Goal: Information Seeking & Learning: Learn about a topic

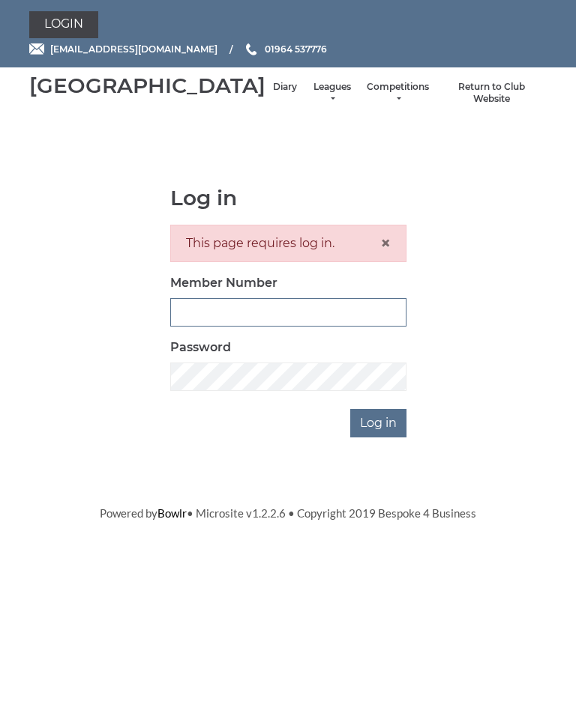
type input "1100"
click at [379, 438] on input "Log in" at bounding box center [378, 423] width 56 height 28
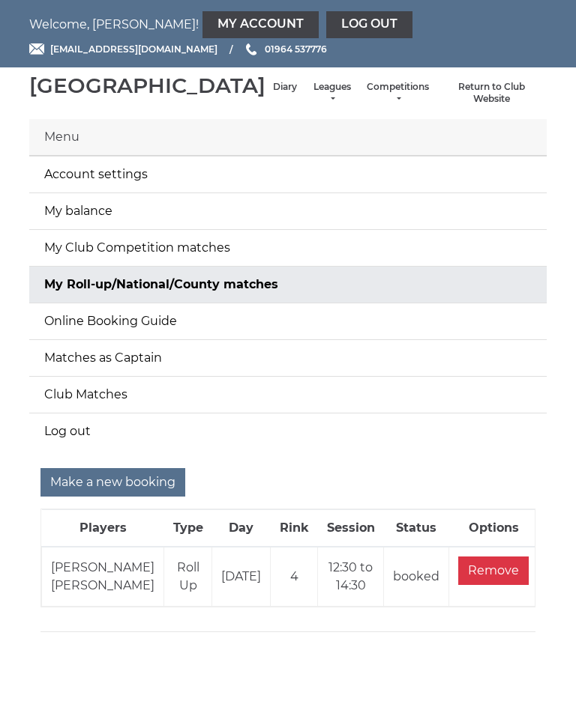
click at [273, 94] on link "Diary" at bounding box center [285, 87] width 24 height 13
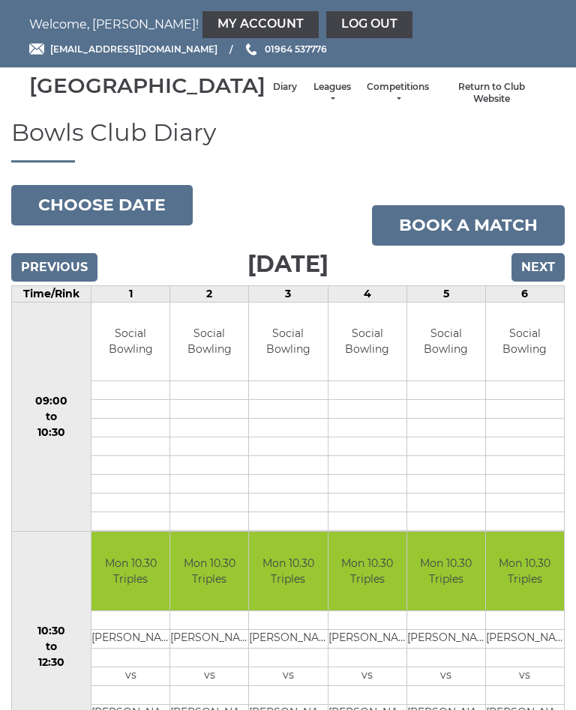
scroll to position [18, 0]
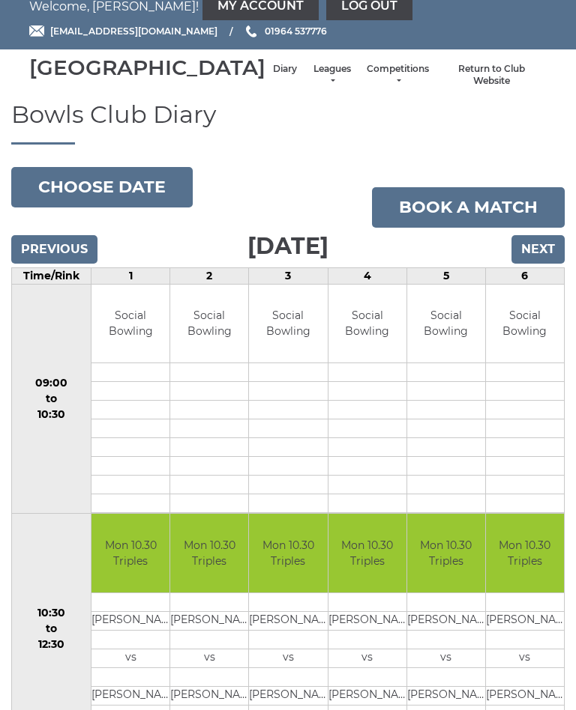
click at [546, 264] on input "Next" at bounding box center [537, 249] width 53 height 28
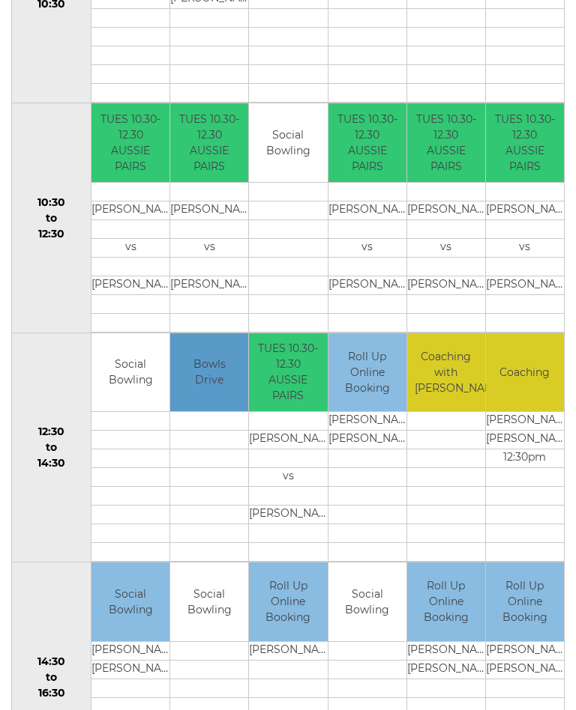
scroll to position [426, 0]
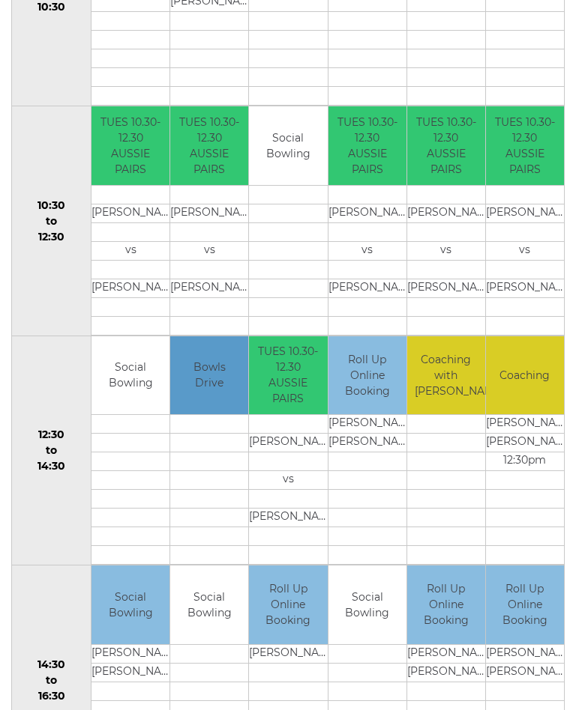
click at [504, 490] on td at bounding box center [525, 480] width 78 height 19
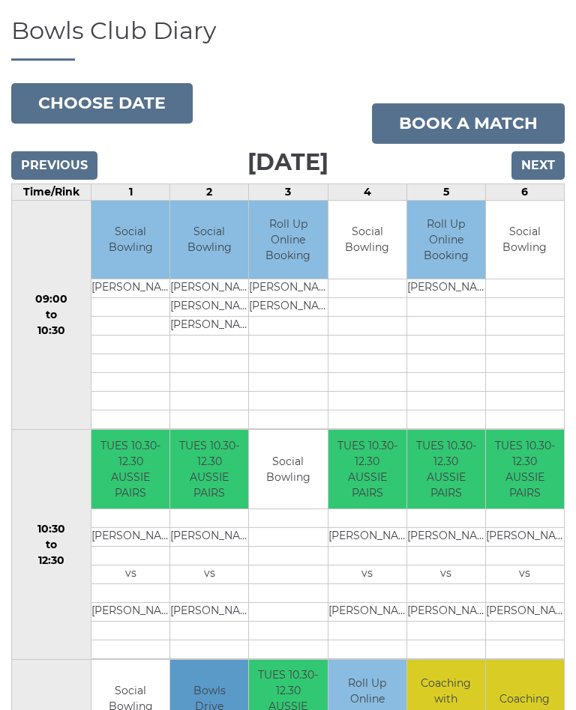
scroll to position [100, 0]
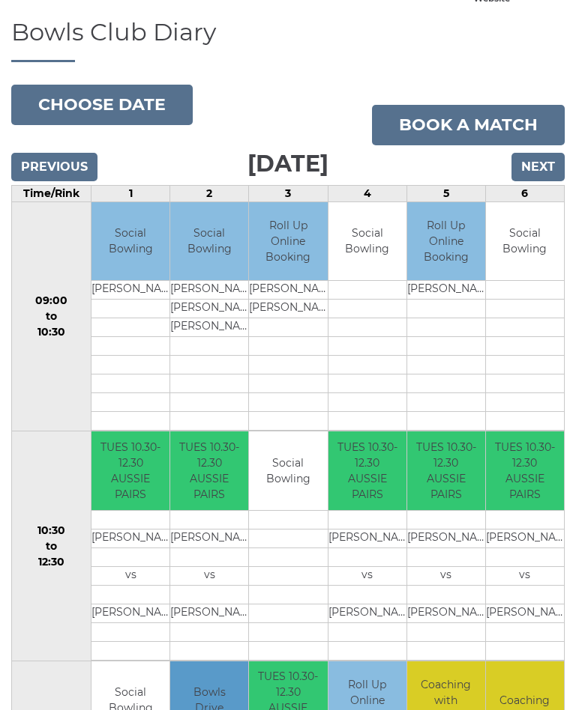
click at [52, 181] on input "Previous" at bounding box center [54, 167] width 86 height 28
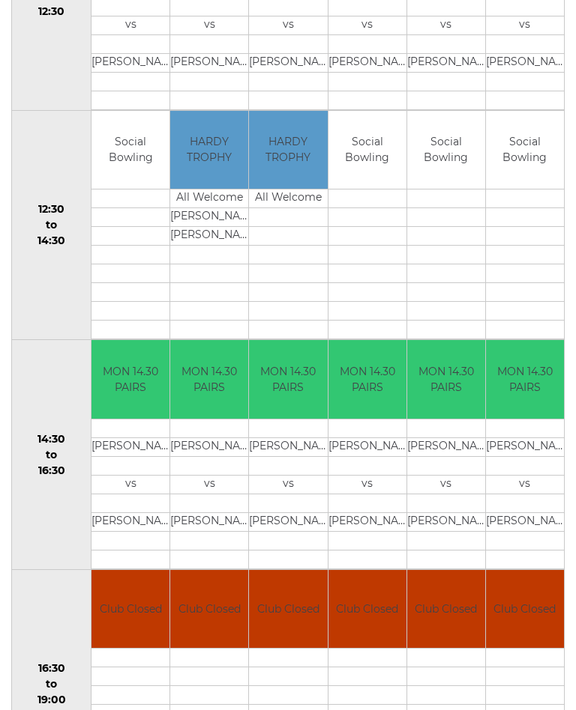
scroll to position [650, 0]
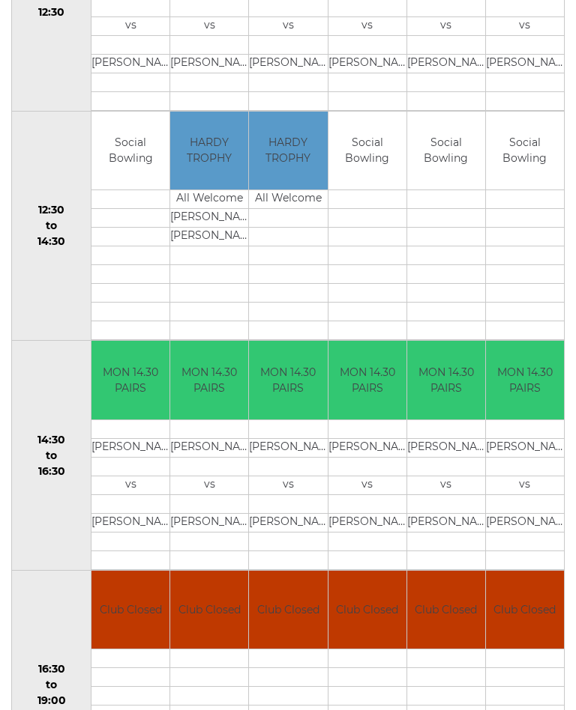
click at [458, 265] on td at bounding box center [446, 256] width 78 height 19
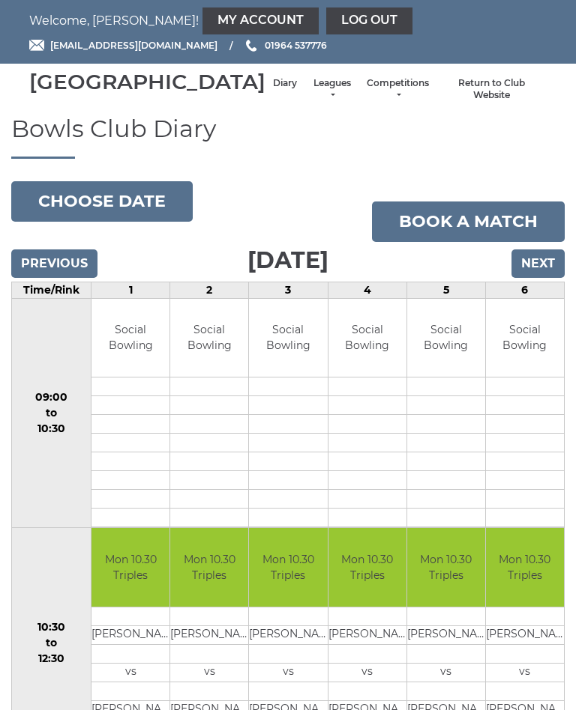
scroll to position [0, 0]
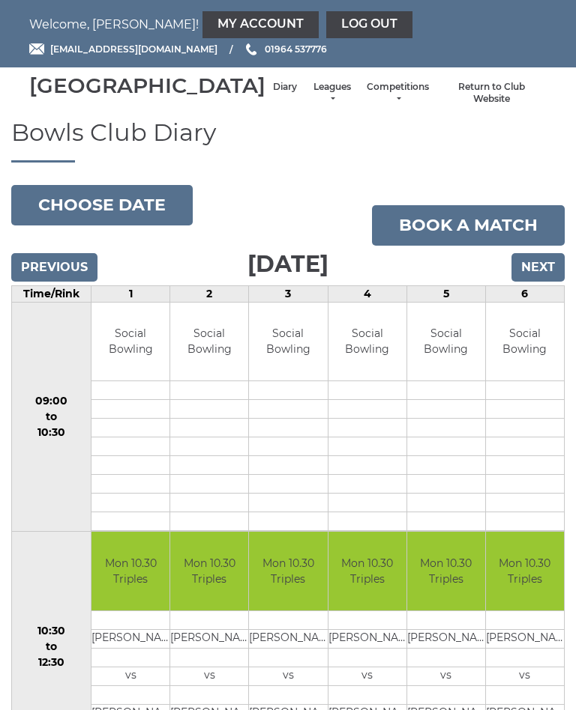
click at [273, 94] on link "Diary" at bounding box center [285, 87] width 24 height 13
click at [312, 104] on link "Leagues" at bounding box center [332, 93] width 40 height 25
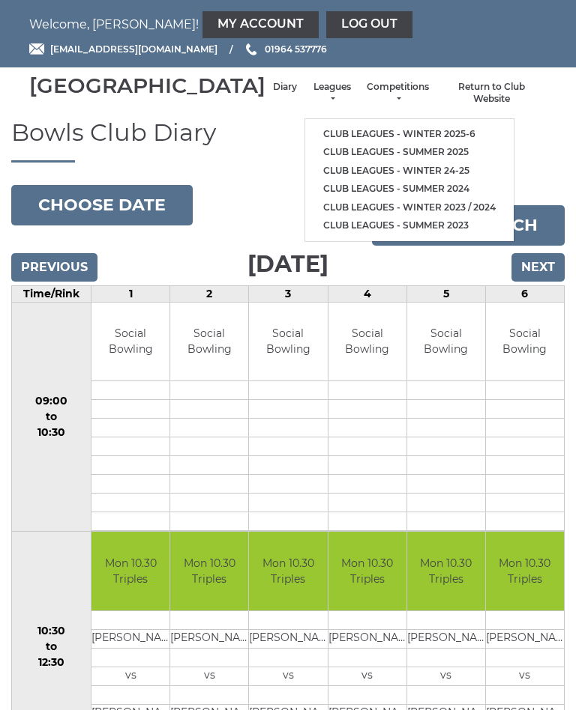
click at [369, 143] on link "Club leagues - Winter 2025-6" at bounding box center [409, 134] width 208 height 19
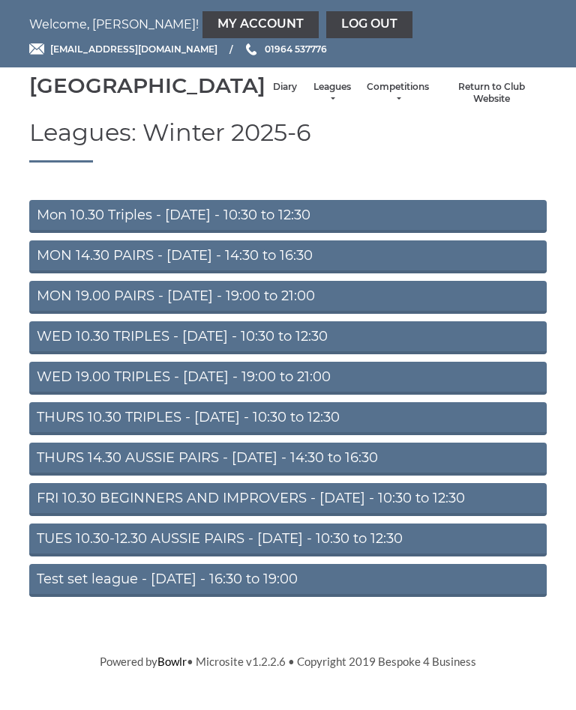
click at [391, 516] on link "FRI 10.30 BEGINNERS AND IMPROVERS - [DATE] - 10:30 to 12:30" at bounding box center [287, 499] width 517 height 33
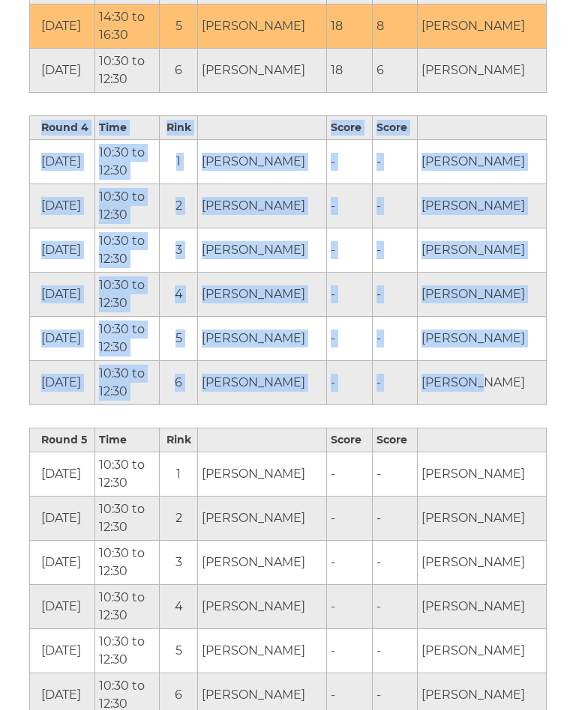
scroll to position [1627, 0]
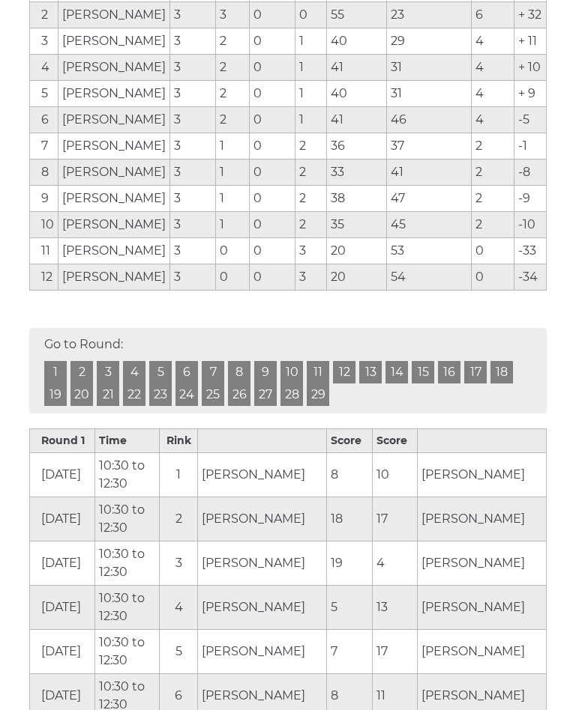
scroll to position [373, 0]
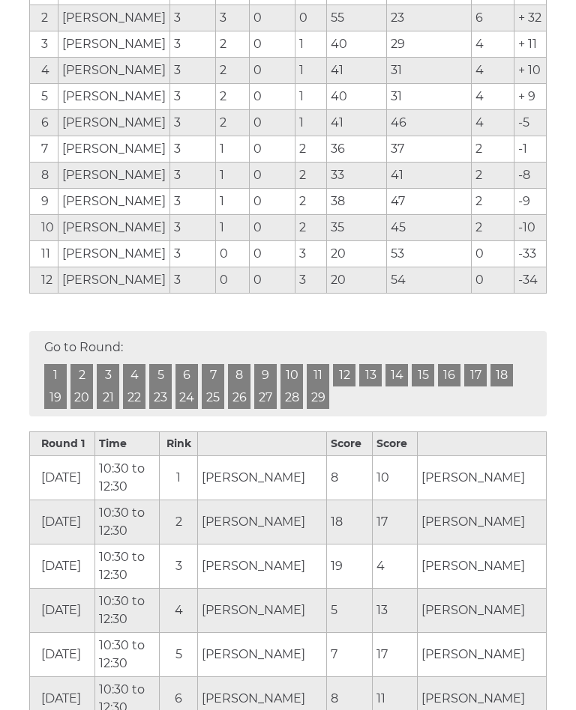
click at [306, 704] on td "[PERSON_NAME]" at bounding box center [262, 699] width 129 height 44
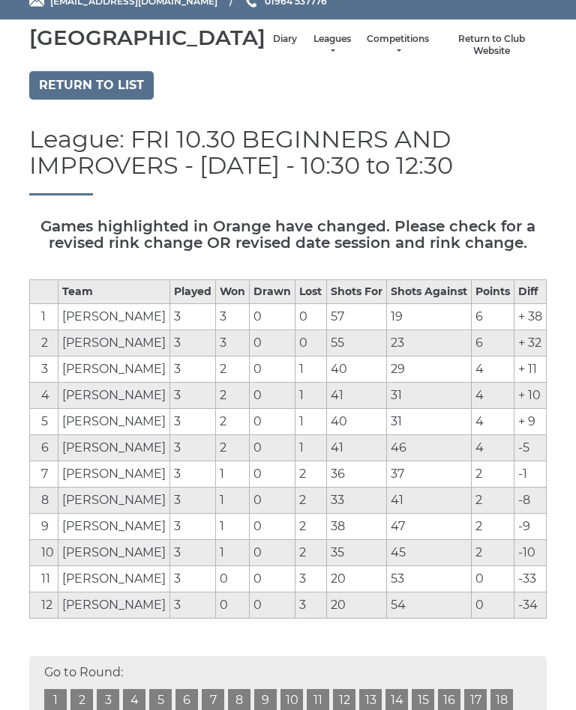
scroll to position [0, 0]
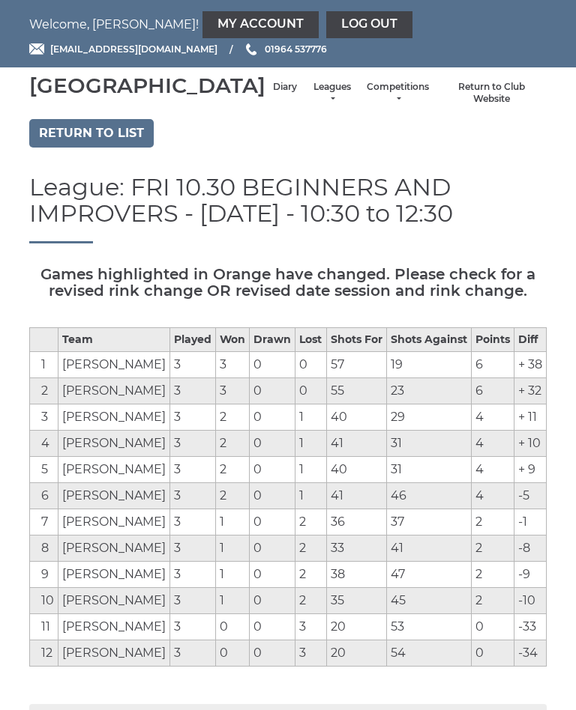
click at [495, 99] on link "Return to Club Website" at bounding box center [491, 93] width 95 height 25
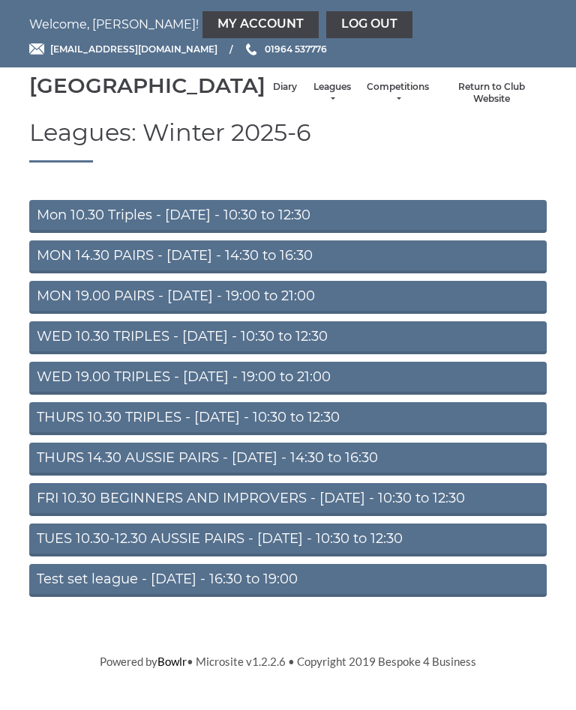
click at [326, 21] on link "Log out" at bounding box center [369, 24] width 86 height 27
